Goal: Use online tool/utility: Utilize a website feature to perform a specific function

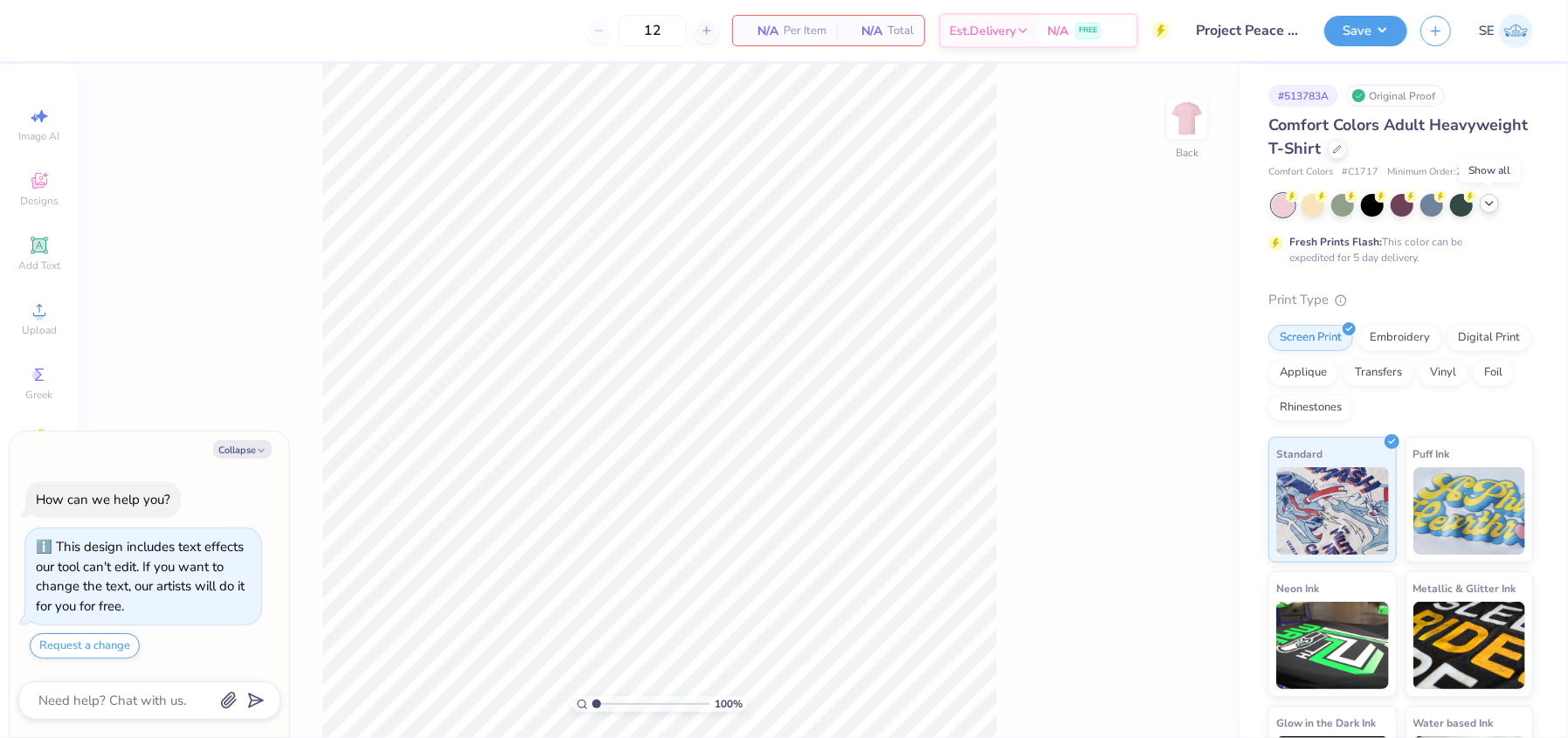
click at [1485, 207] on icon at bounding box center [1490, 204] width 14 height 14
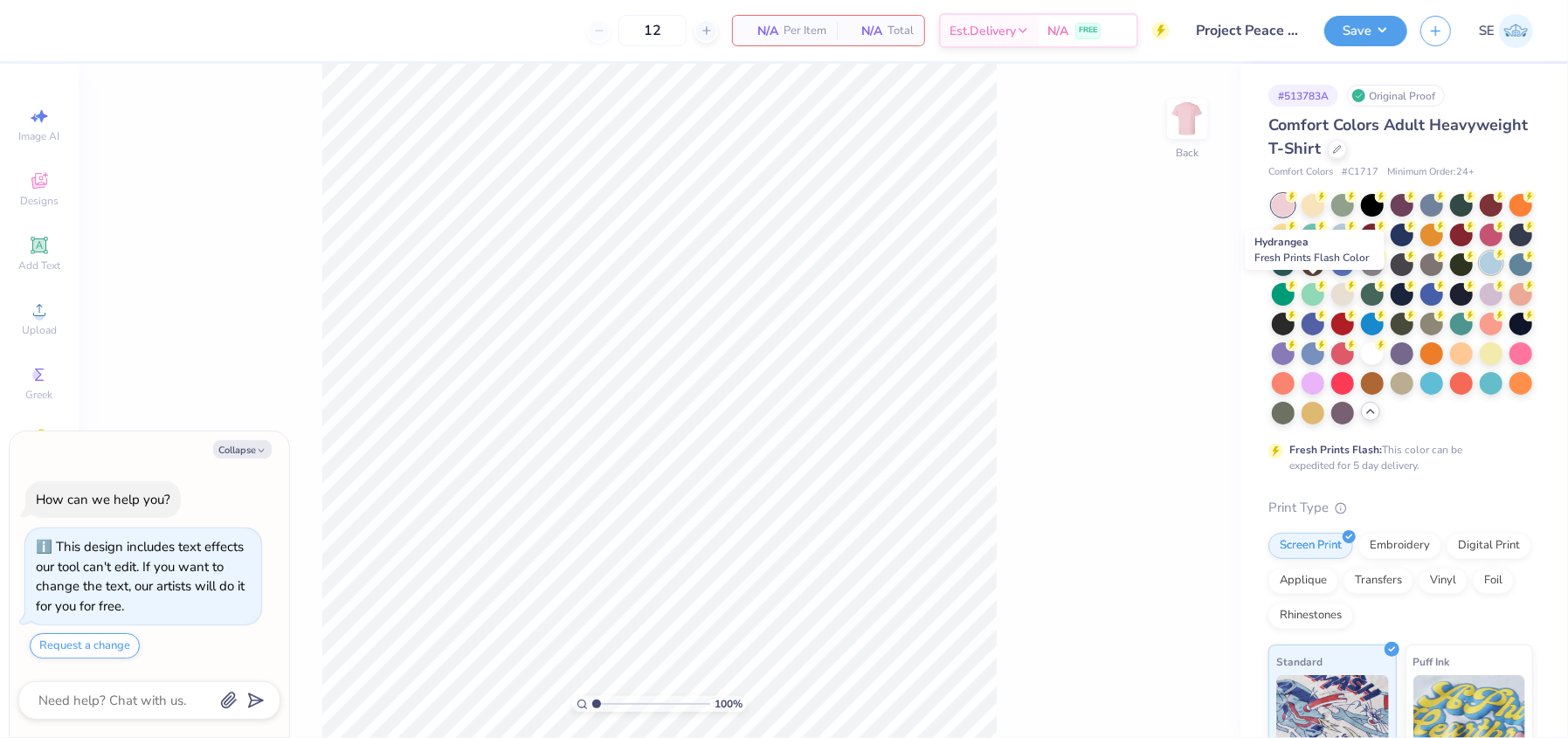
click at [1480, 274] on div at bounding box center [1491, 263] width 22 height 22
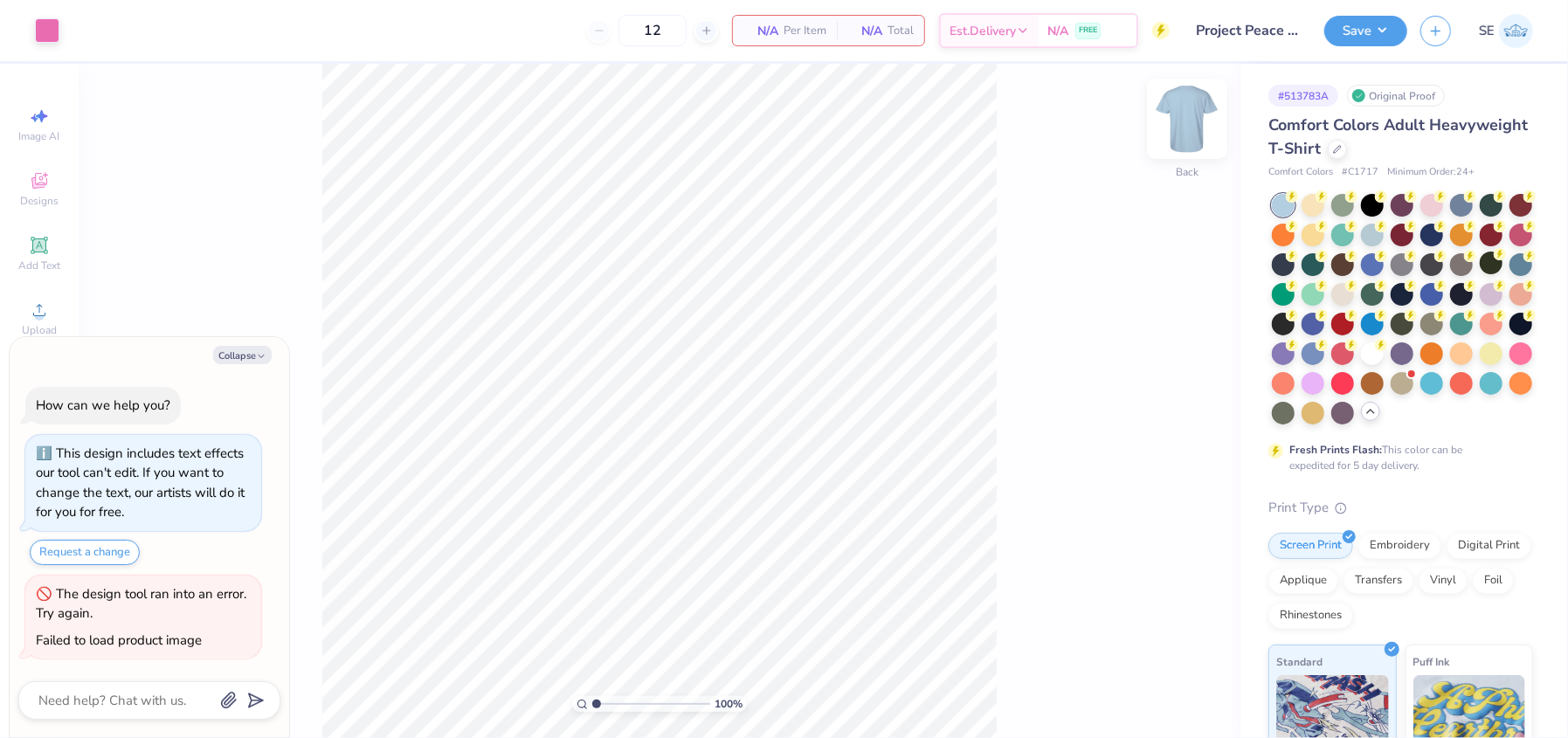
click at [1172, 117] on img at bounding box center [1188, 119] width 70 height 70
click at [1181, 114] on img at bounding box center [1188, 119] width 70 height 70
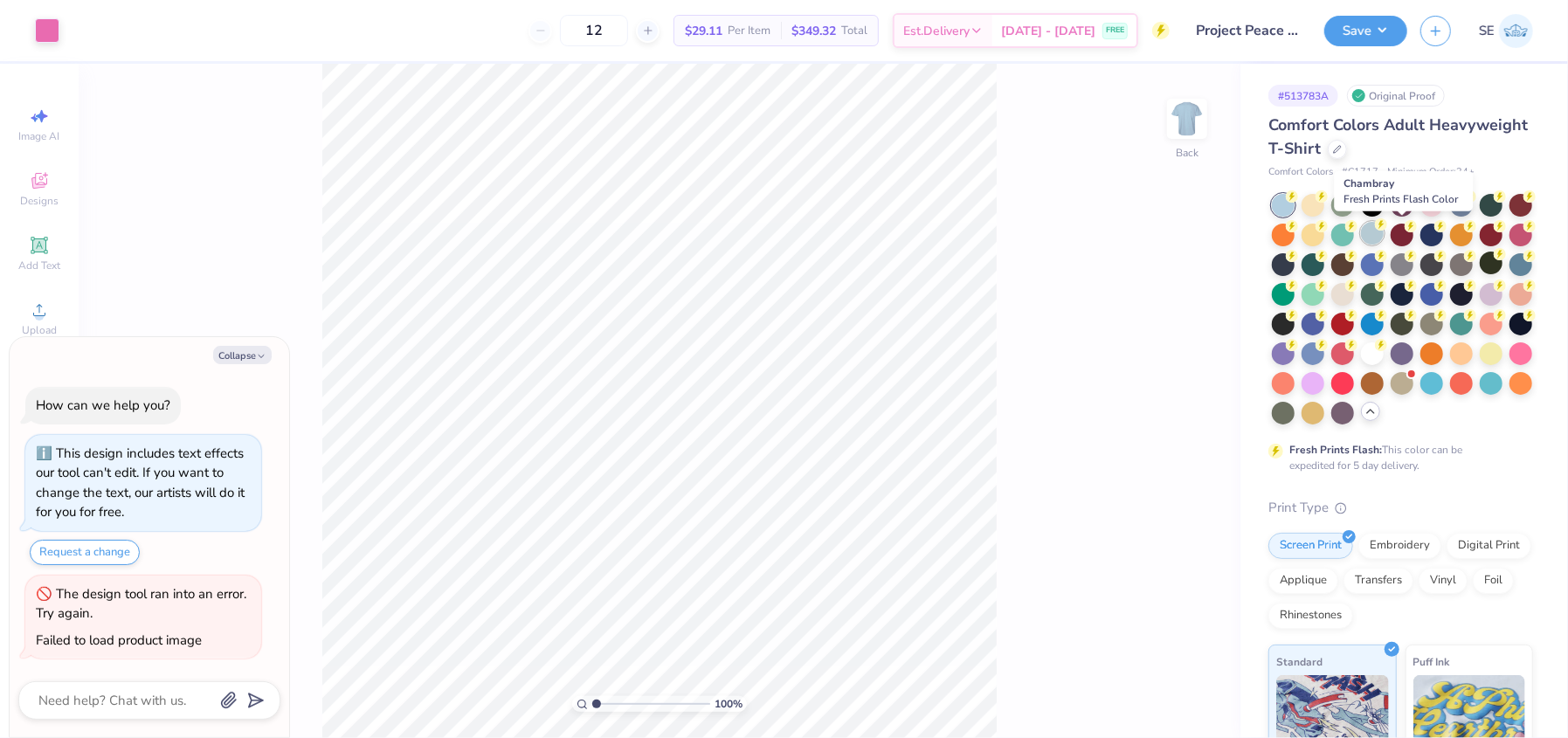
click at [1384, 235] on div at bounding box center [1372, 232] width 22 height 22
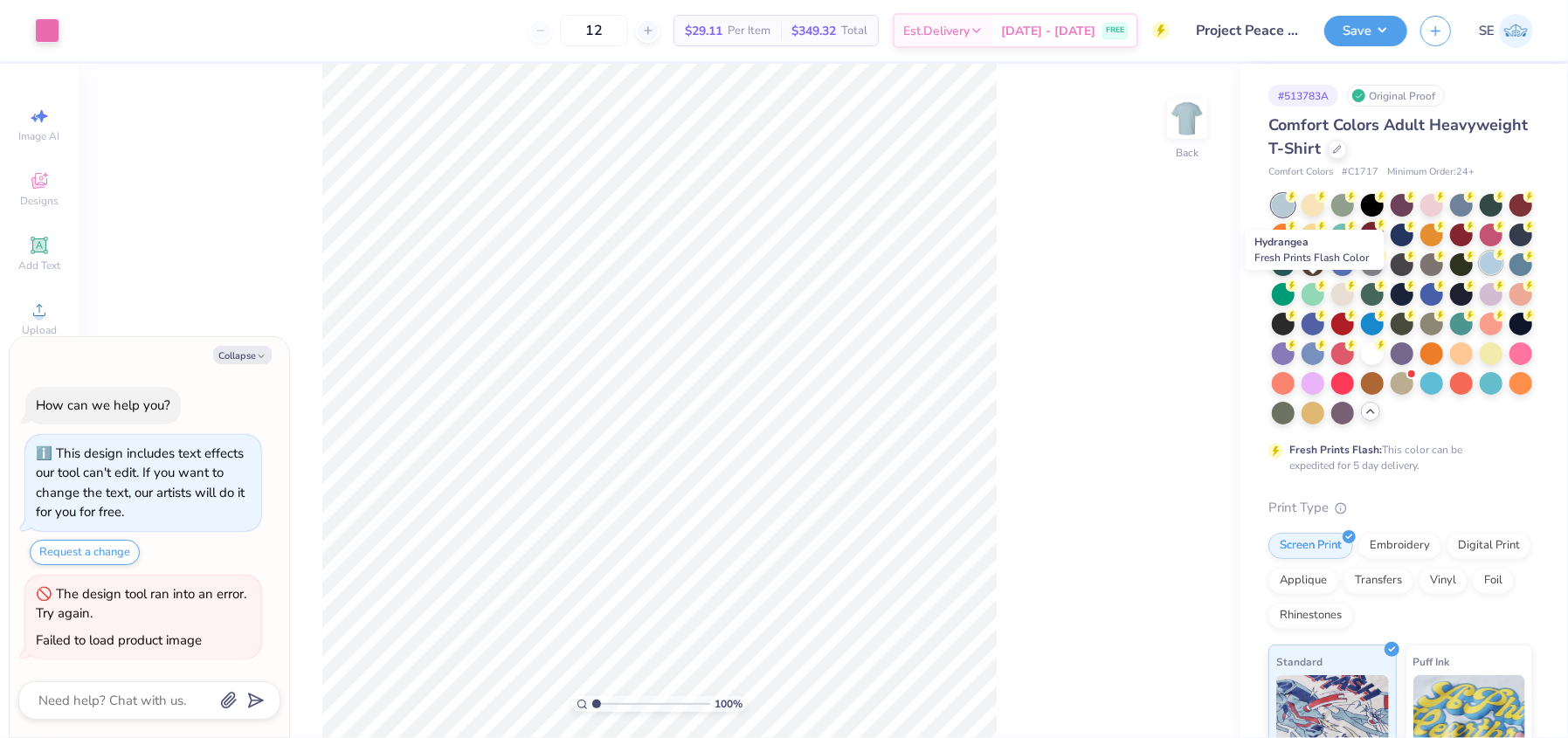
click at [1480, 274] on div at bounding box center [1491, 263] width 22 height 22
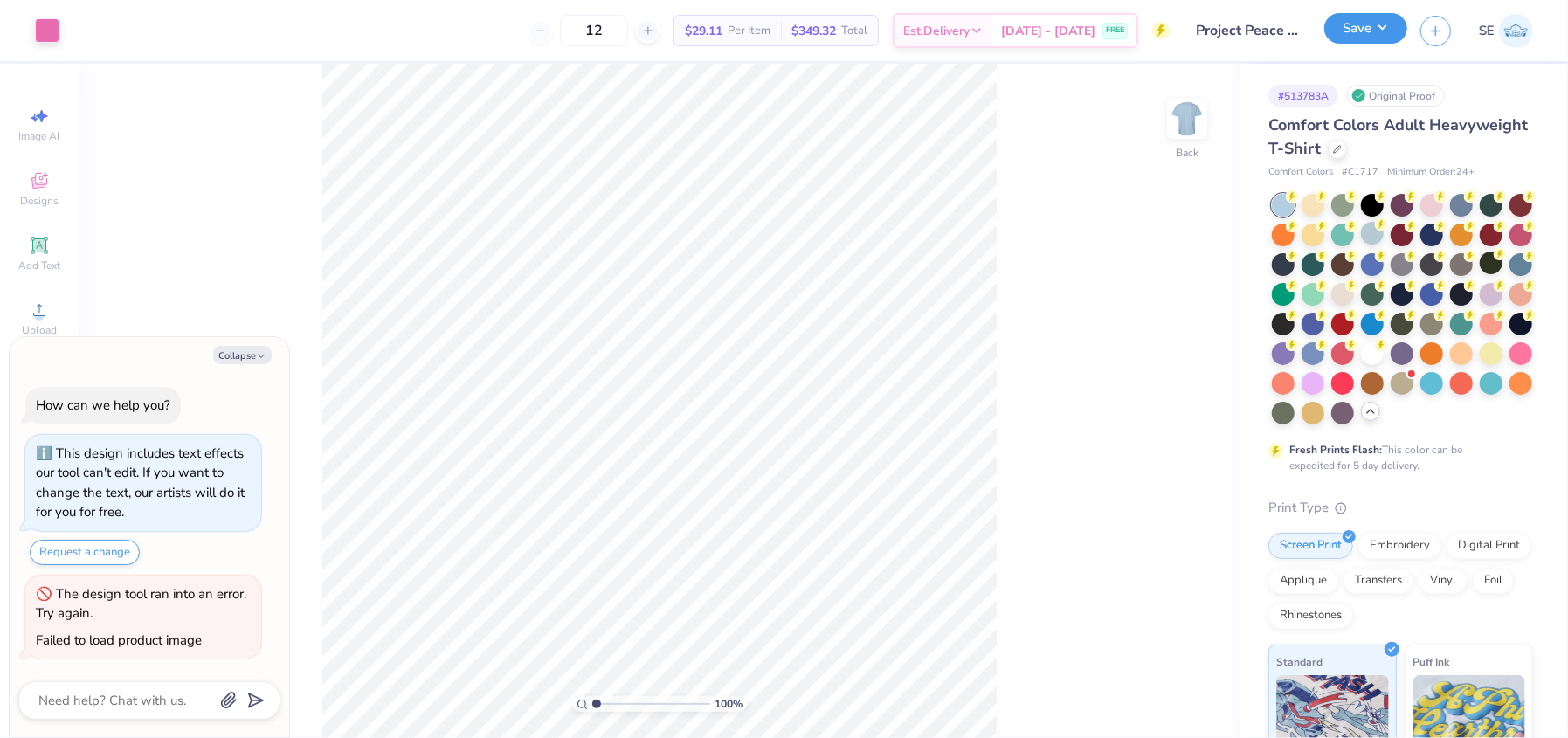
click at [1375, 31] on button "Save" at bounding box center [1366, 29] width 83 height 30
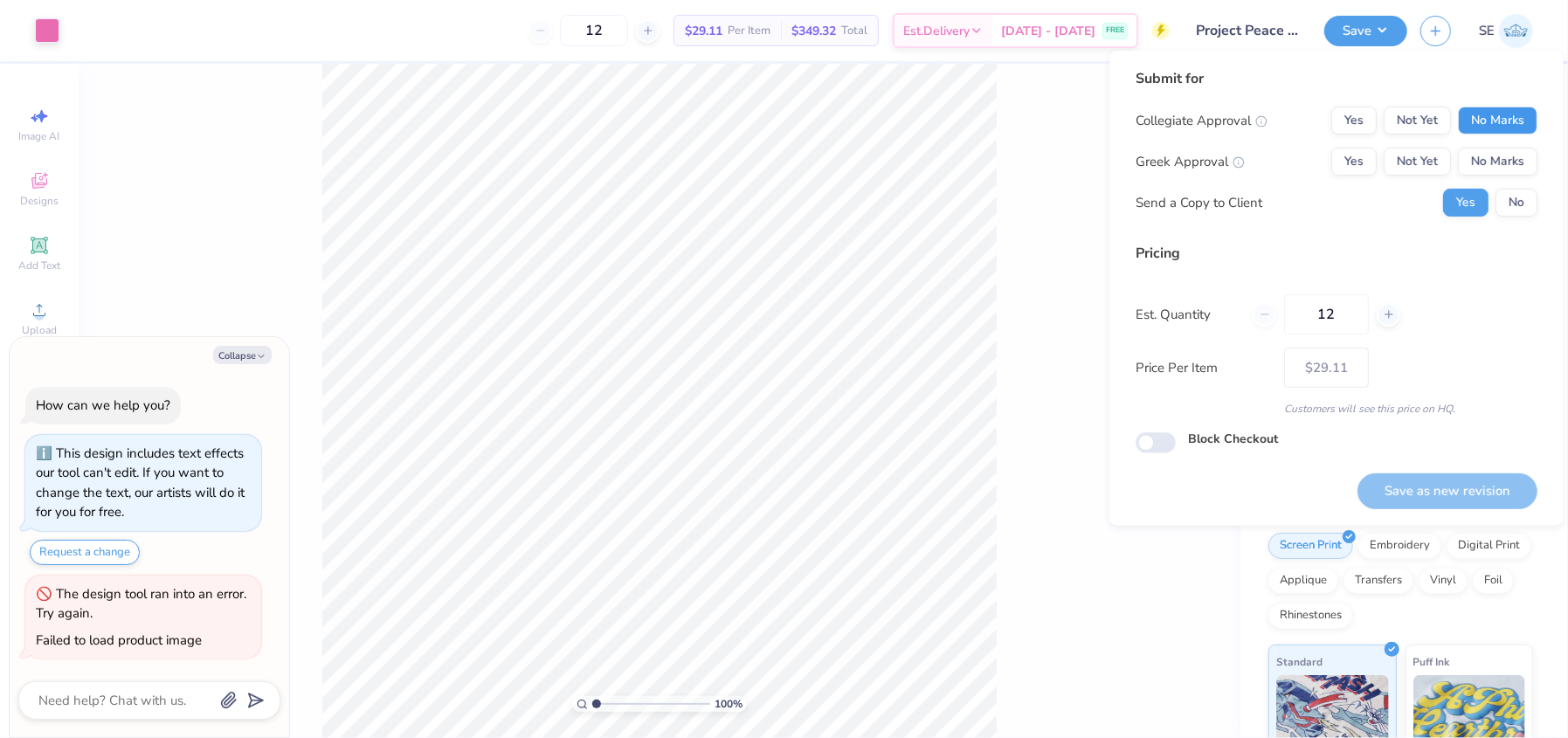
click at [1501, 118] on button "No Marks" at bounding box center [1498, 120] width 80 height 28
click at [1494, 149] on button "No Marks" at bounding box center [1498, 161] width 80 height 28
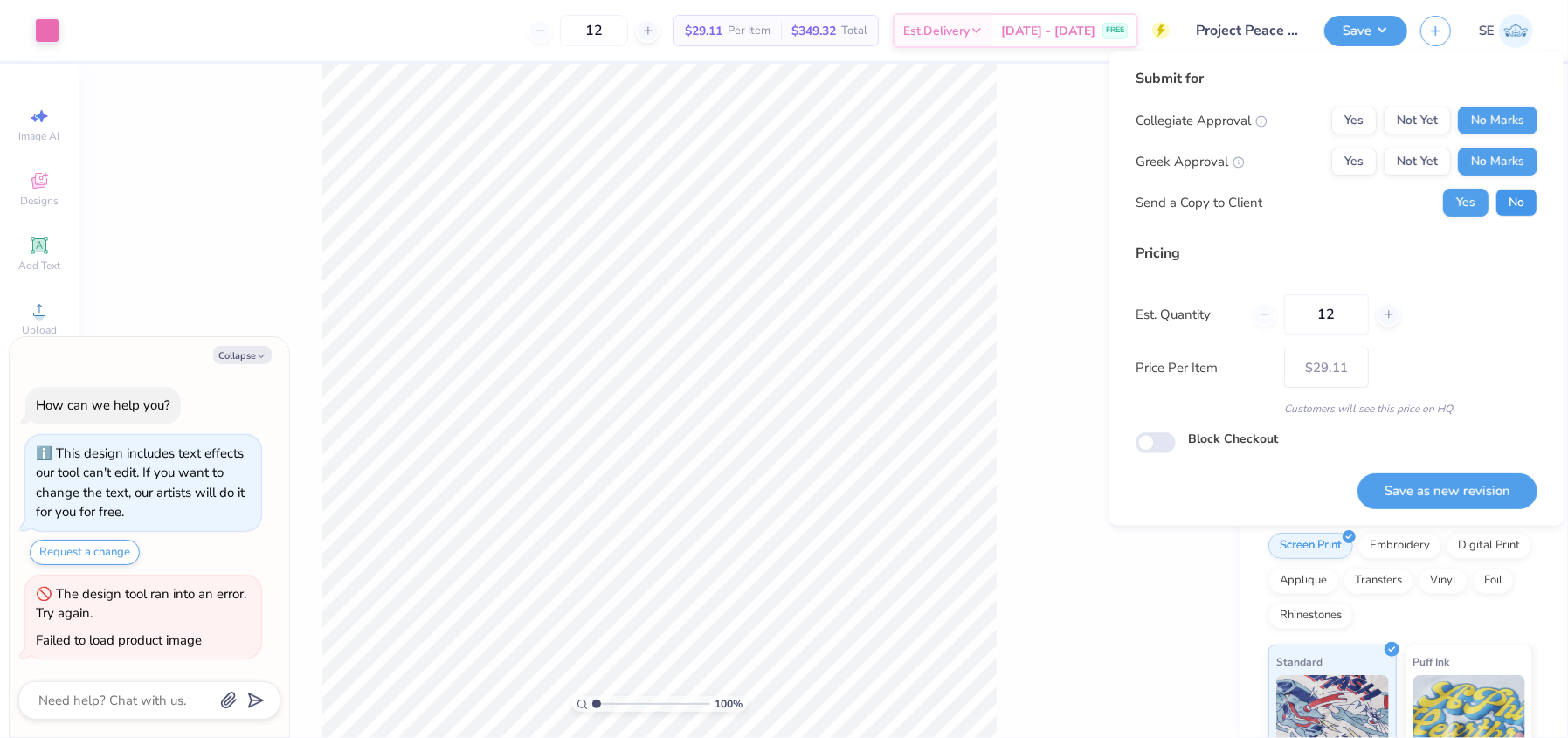
click at [1509, 193] on button "No" at bounding box center [1516, 202] width 42 height 28
type textarea "x"
click at [1427, 493] on button "Save as new revision" at bounding box center [1448, 491] width 180 height 36
type input "$29.11"
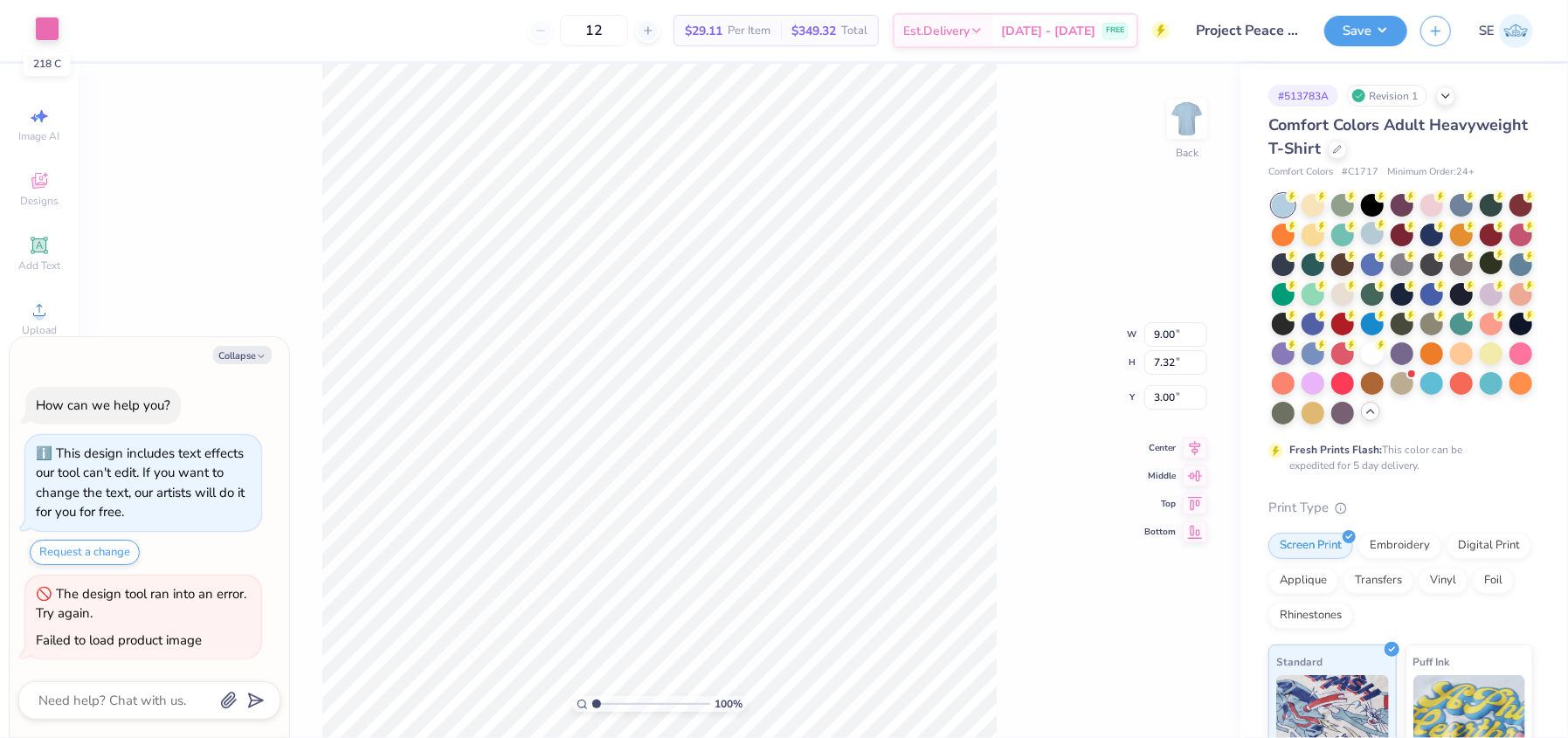
click at [51, 32] on div at bounding box center [47, 29] width 24 height 24
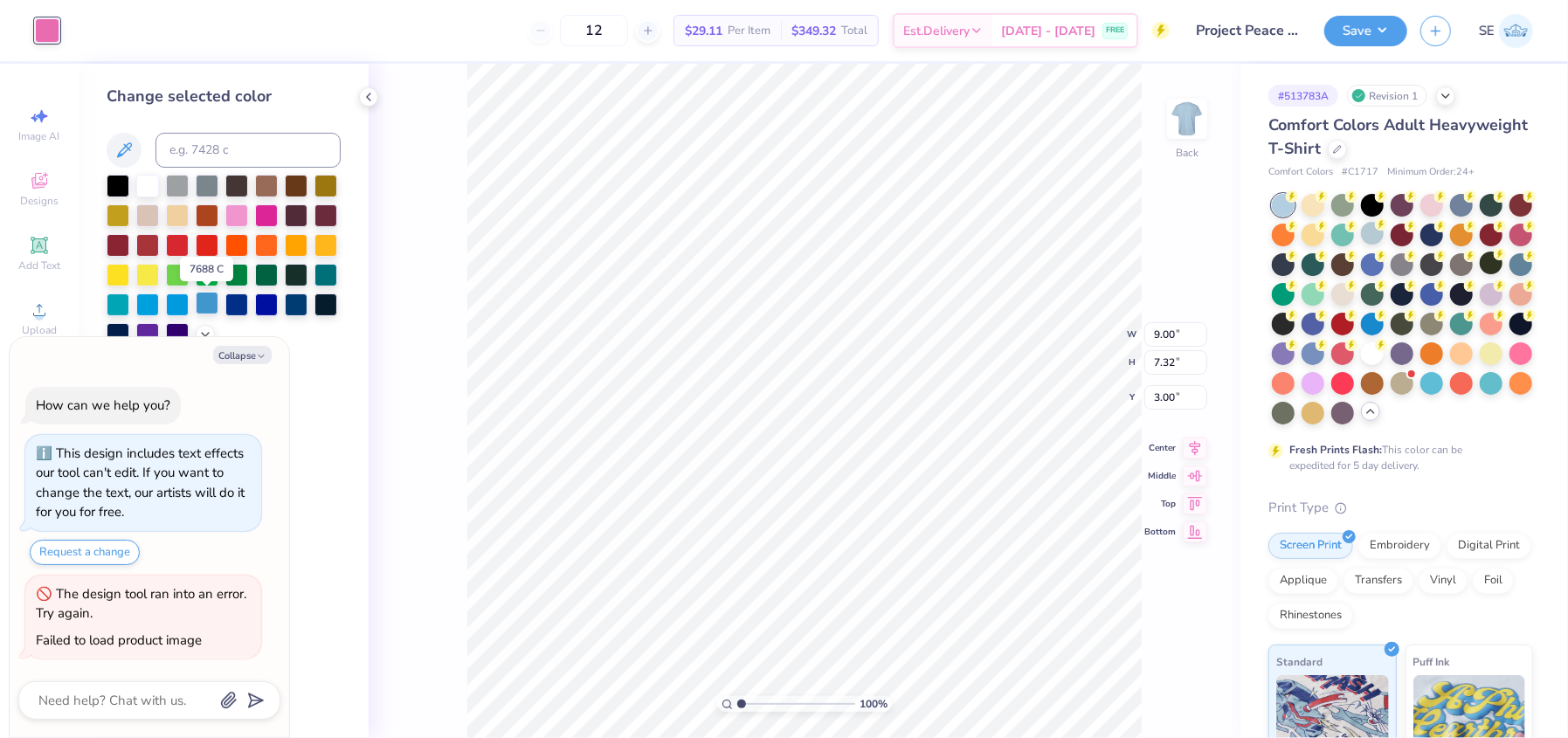
click at [207, 304] on div at bounding box center [206, 302] width 22 height 22
click at [236, 300] on div at bounding box center [236, 302] width 22 height 22
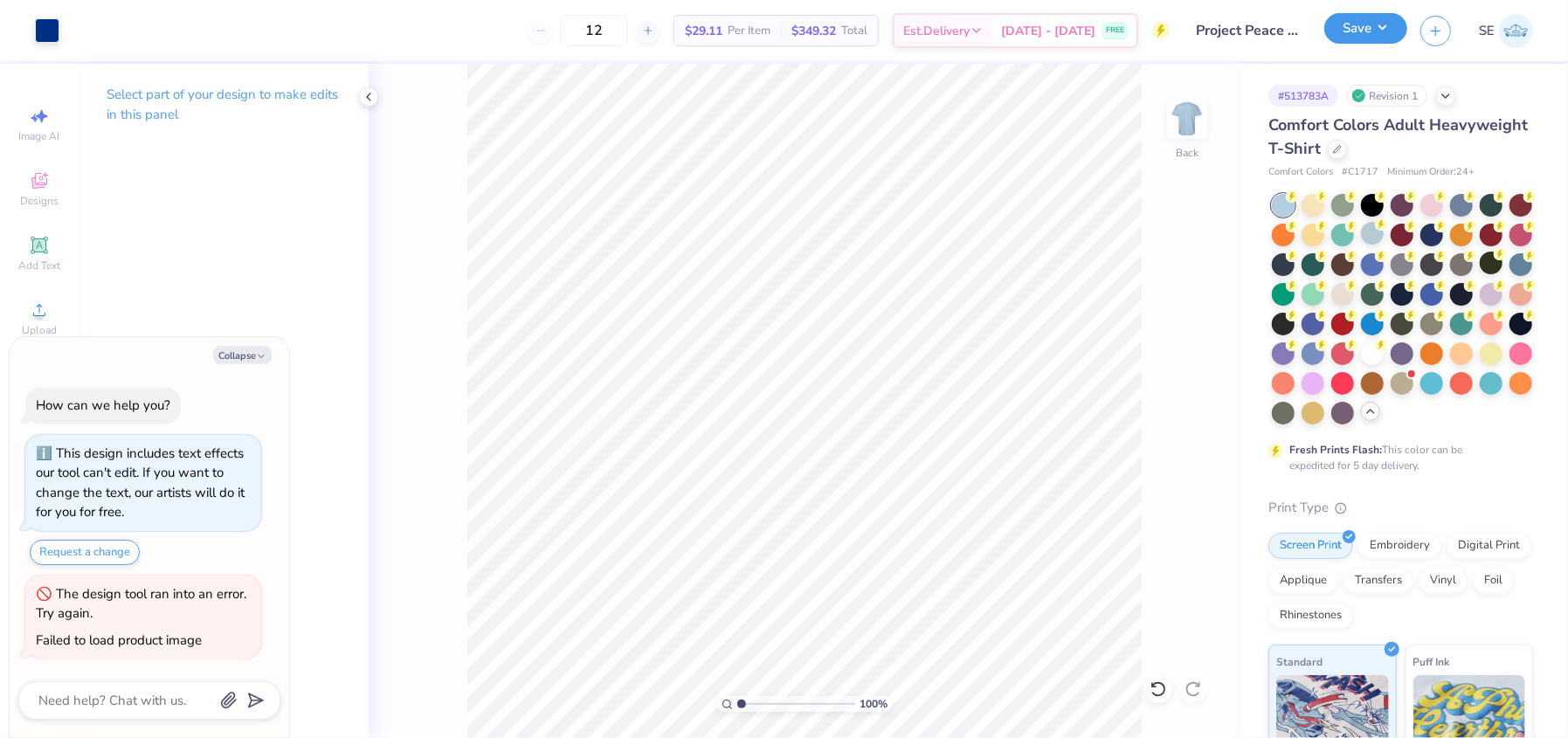
click at [1372, 26] on button "Save" at bounding box center [1366, 29] width 83 height 30
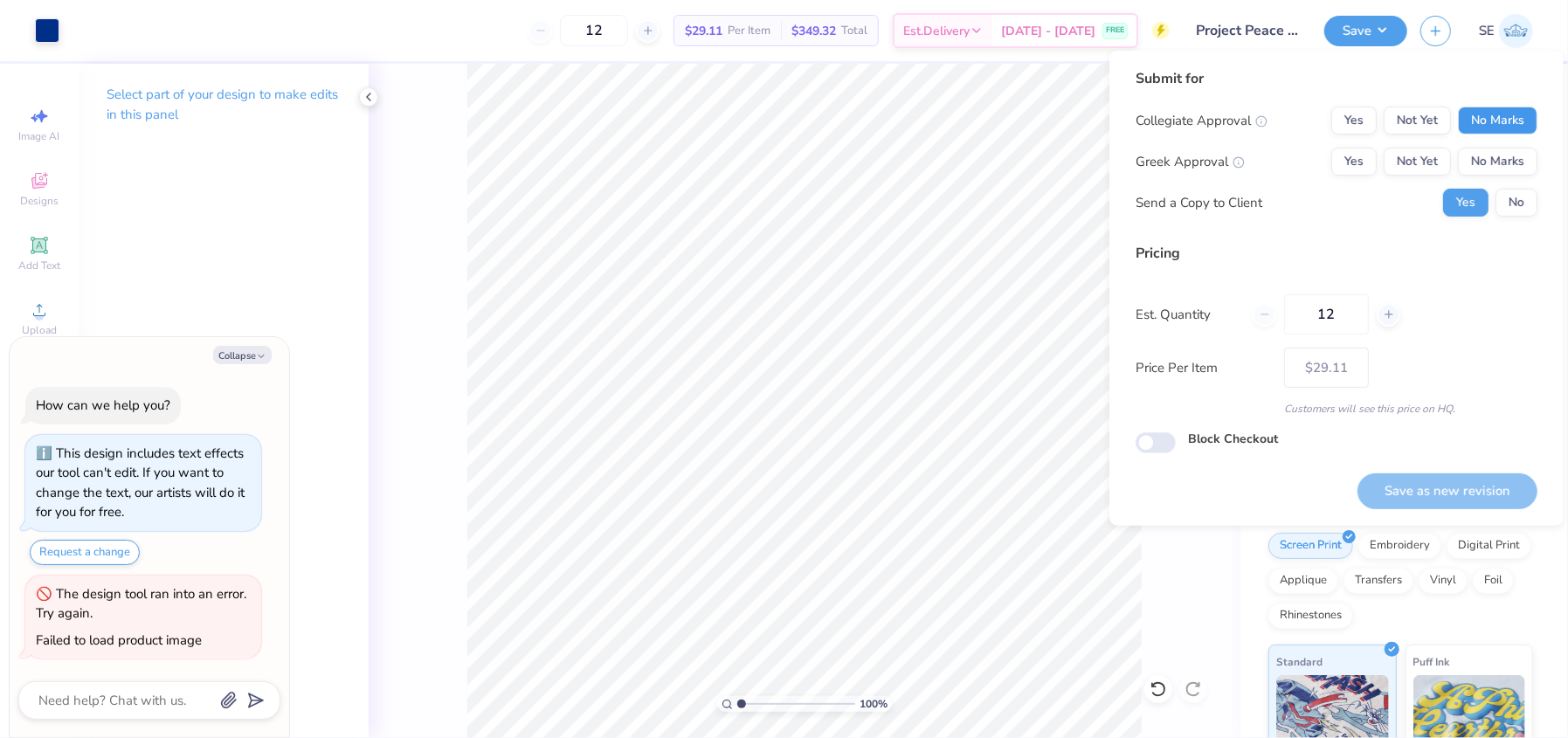
click at [1495, 125] on button "No Marks" at bounding box center [1498, 120] width 80 height 28
click at [1485, 172] on button "No Marks" at bounding box center [1498, 161] width 80 height 28
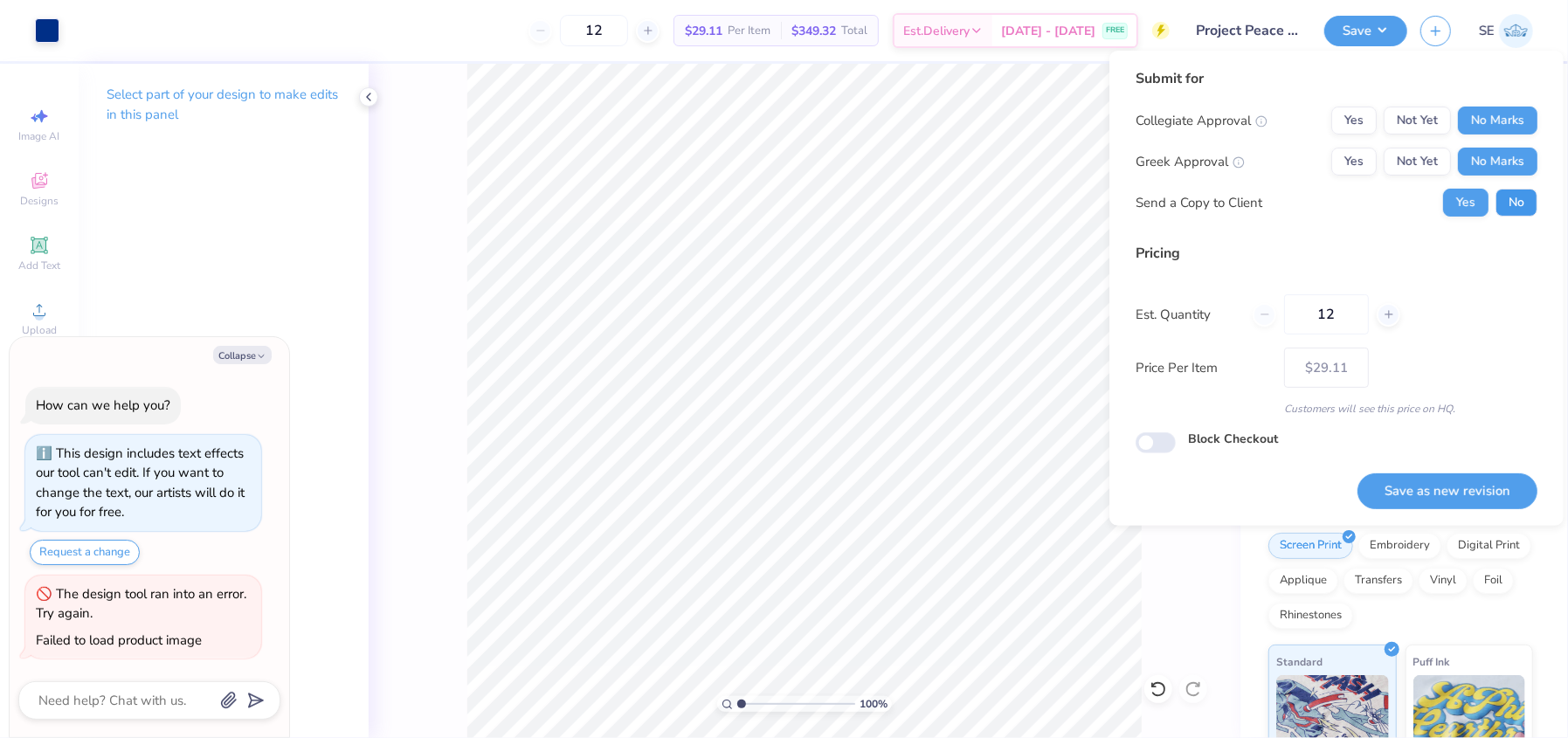
click at [1507, 198] on button "No" at bounding box center [1516, 202] width 42 height 28
type textarea "x"
click at [1423, 491] on button "Save as new revision" at bounding box center [1448, 491] width 180 height 36
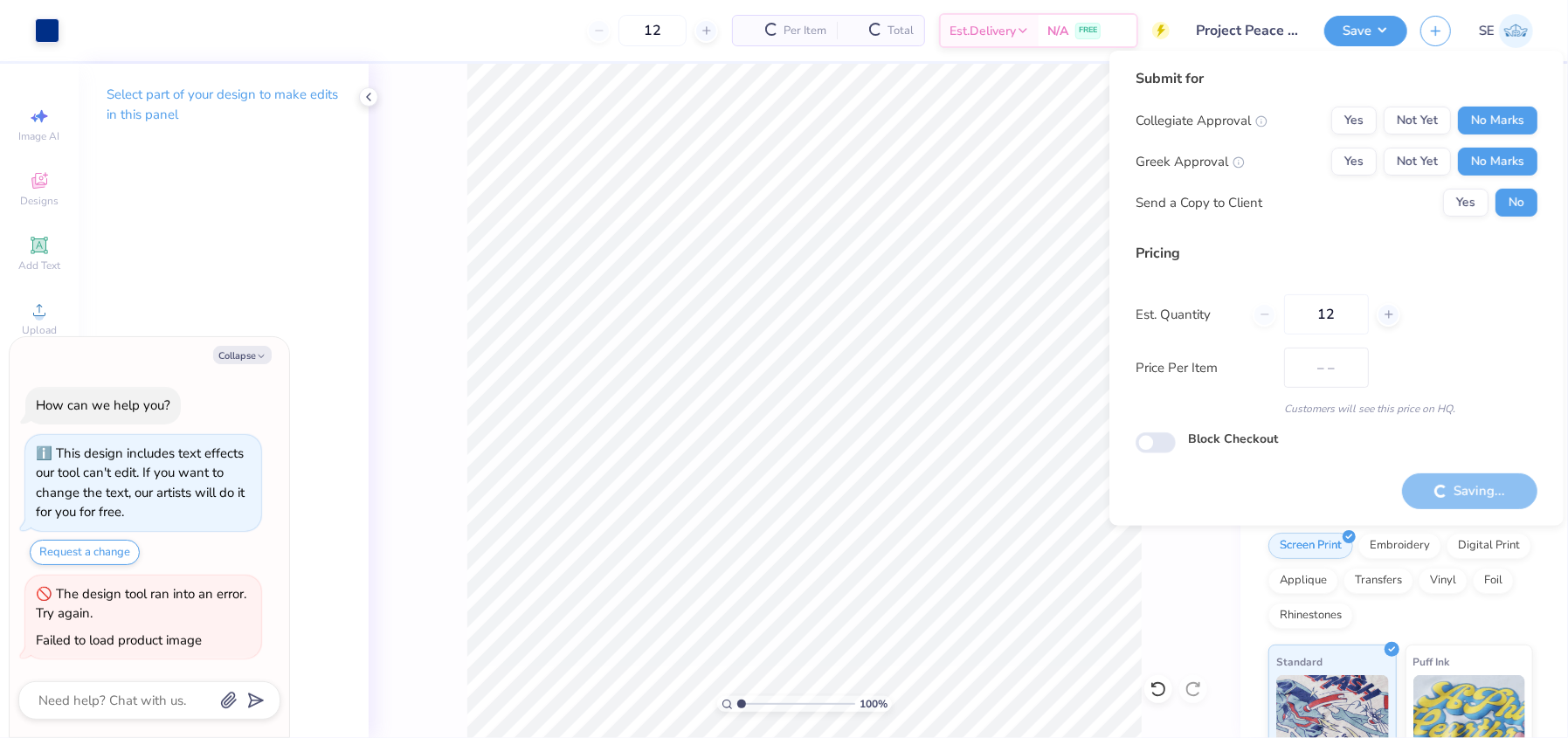
type input "$29.11"
type textarea "x"
